Goal: Find specific page/section: Find specific page/section

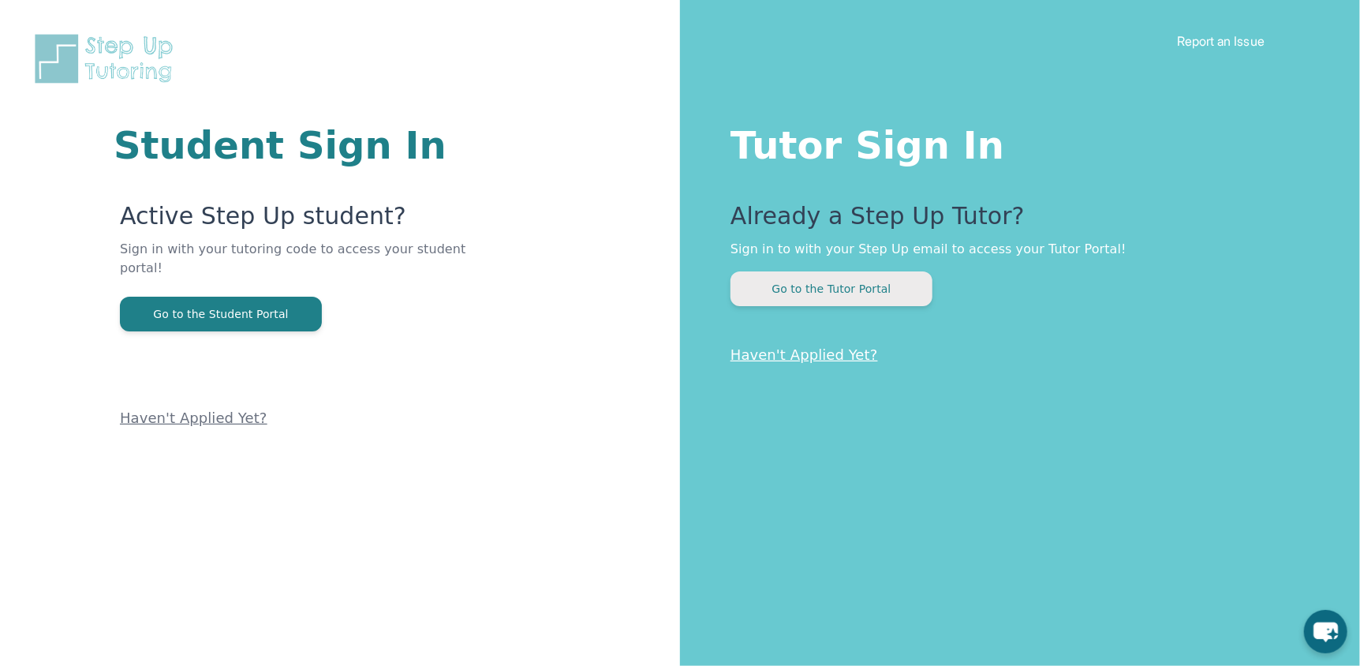
click at [871, 285] on button "Go to the Tutor Portal" at bounding box center [831, 288] width 202 height 35
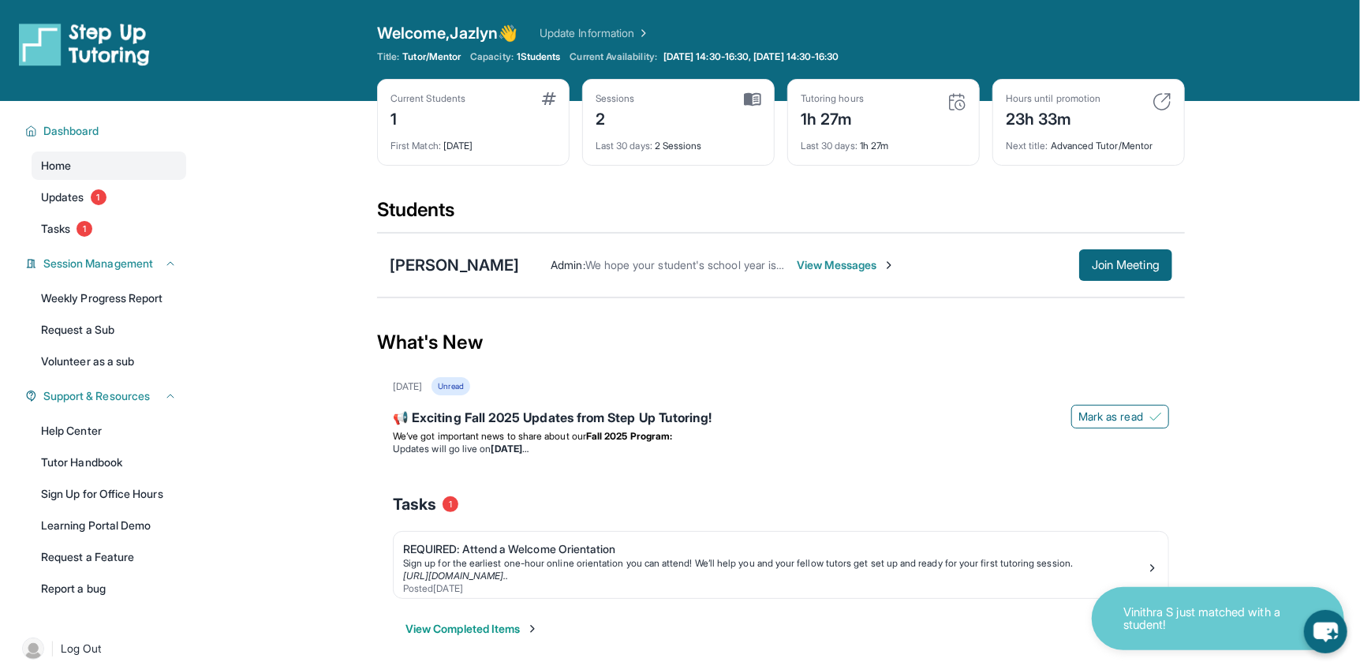
click at [853, 261] on span "View Messages" at bounding box center [846, 265] width 99 height 16
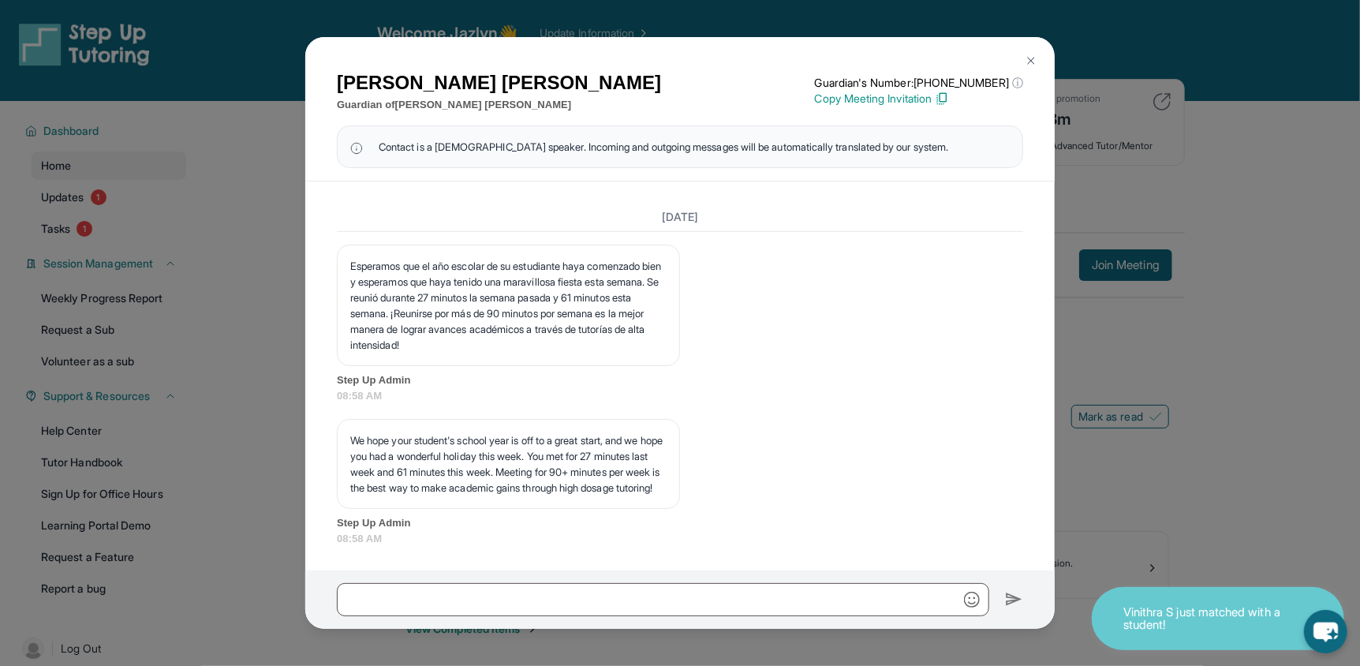
scroll to position [4294, 0]
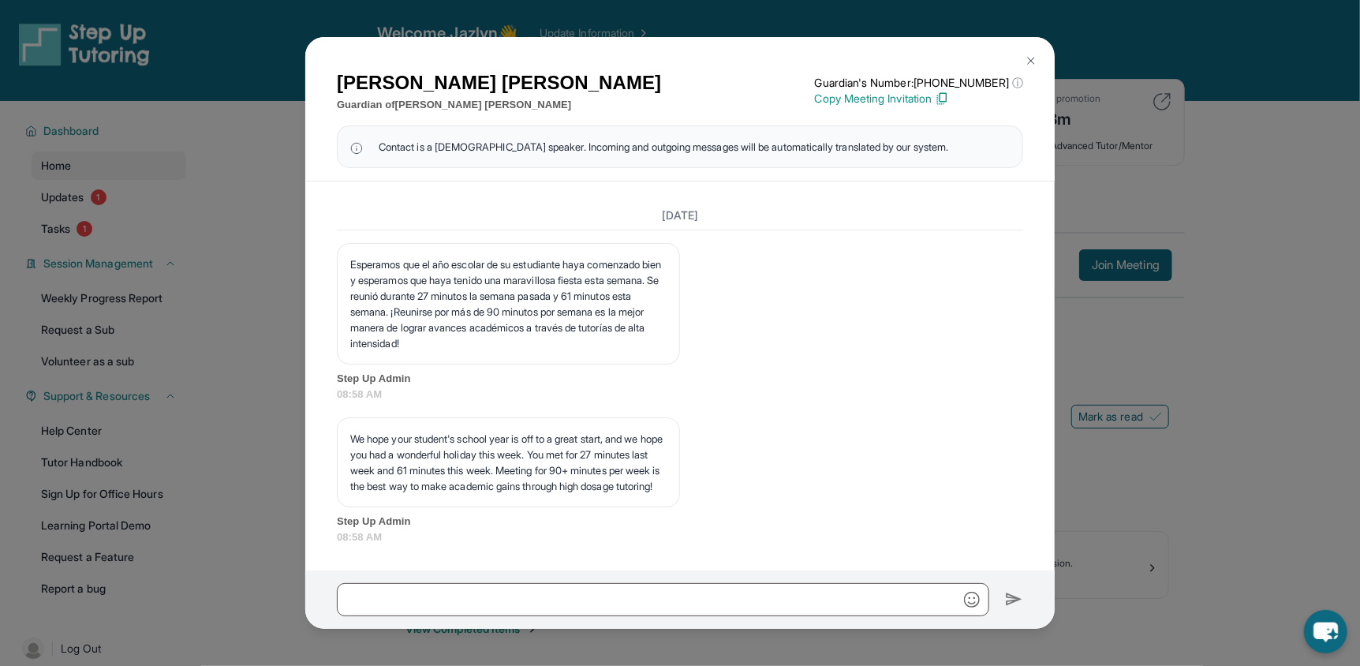
click at [1029, 55] on img at bounding box center [1031, 60] width 13 height 13
